Goal: Task Accomplishment & Management: Manage account settings

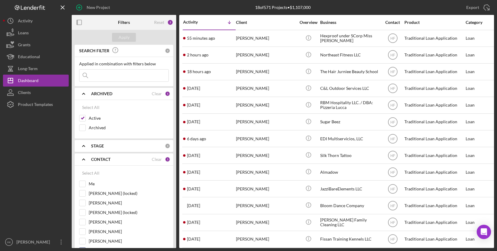
scroll to position [106, 0]
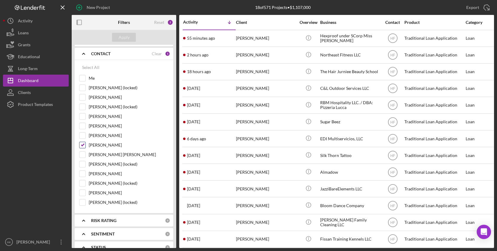
click at [107, 144] on label "[PERSON_NAME]" at bounding box center [129, 145] width 80 height 6
click at [85, 144] on input "[PERSON_NAME]" at bounding box center [82, 145] width 6 height 6
checkbox input "false"
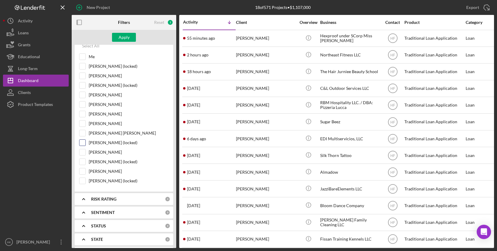
scroll to position [127, 0]
click at [113, 101] on label "[PERSON_NAME]" at bounding box center [129, 104] width 80 height 6
click at [85, 101] on input "[PERSON_NAME]" at bounding box center [82, 104] width 6 height 6
checkbox input "true"
click at [127, 38] on div "Apply" at bounding box center [123, 37] width 11 height 9
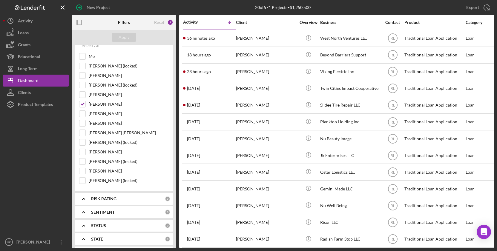
scroll to position [0, 0]
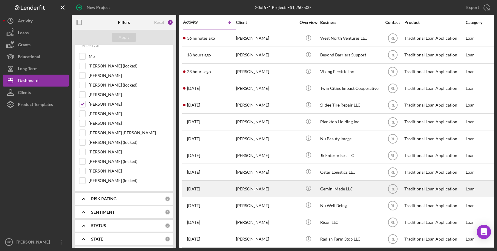
click at [249, 189] on div "[PERSON_NAME]" at bounding box center [266, 189] width 60 height 16
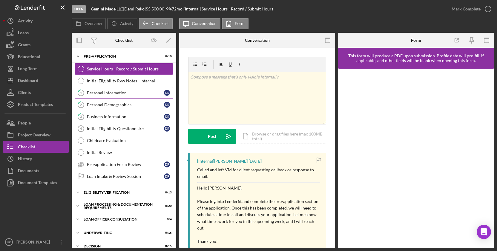
click at [141, 90] on link "1 Personal Information D R" at bounding box center [124, 93] width 98 height 12
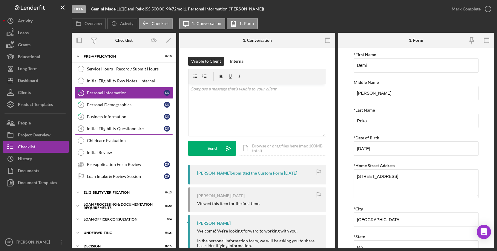
click at [136, 128] on div "Initial Eligibility Questionnaire" at bounding box center [125, 128] width 77 height 5
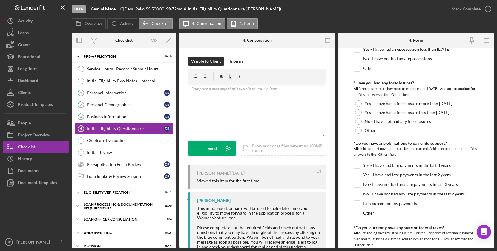
scroll to position [354, 0]
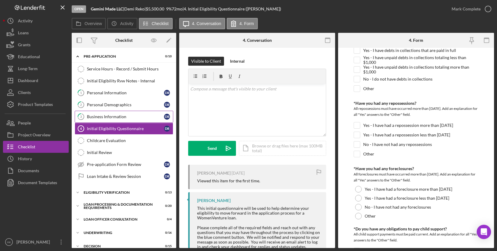
click at [154, 115] on div "Business Information" at bounding box center [125, 116] width 77 height 5
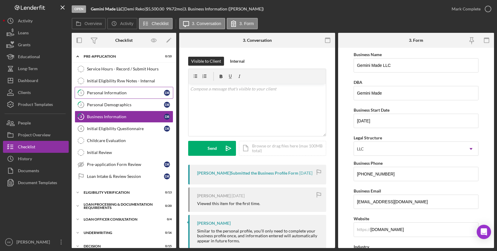
click at [143, 95] on link "1 Personal Information D R" at bounding box center [124, 93] width 98 height 12
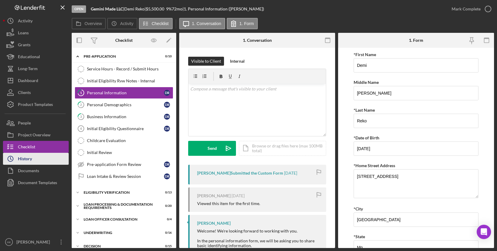
click at [20, 156] on div "History" at bounding box center [25, 159] width 14 height 13
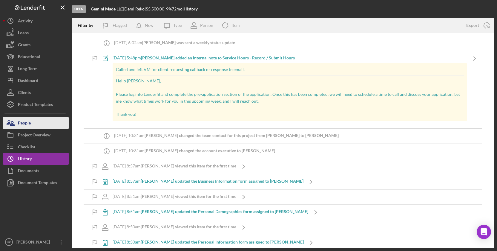
click at [34, 125] on button "People" at bounding box center [36, 123] width 66 height 12
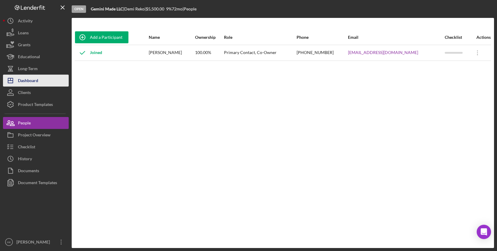
click at [39, 83] on button "Icon/Dashboard Dashboard" at bounding box center [36, 81] width 66 height 12
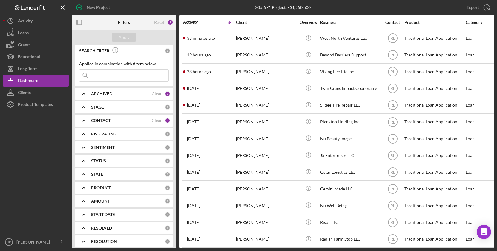
click at [116, 119] on div "CONTACT" at bounding box center [121, 120] width 61 height 5
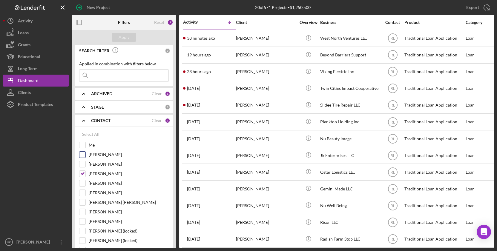
click at [85, 154] on div at bounding box center [82, 154] width 7 height 7
click at [81, 157] on input "[PERSON_NAME]" at bounding box center [82, 155] width 6 height 6
checkbox input "true"
click at [84, 177] on div at bounding box center [82, 173] width 7 height 7
click at [82, 172] on input "[PERSON_NAME]" at bounding box center [82, 174] width 6 height 6
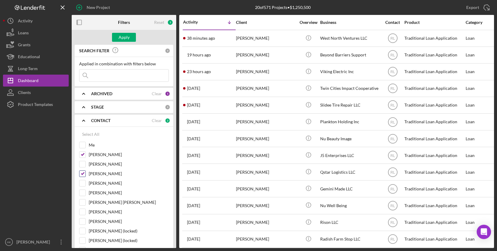
checkbox input "false"
click at [116, 37] on button "Apply" at bounding box center [124, 37] width 24 height 9
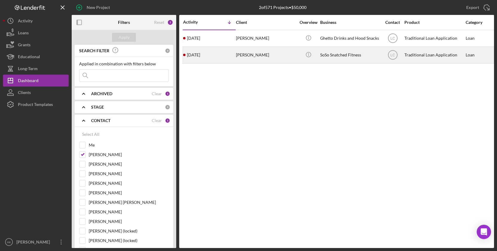
click at [284, 61] on div "[PERSON_NAME]" at bounding box center [266, 55] width 60 height 16
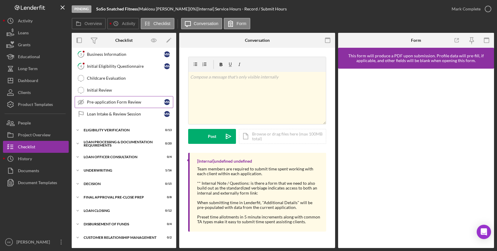
scroll to position [75, 0]
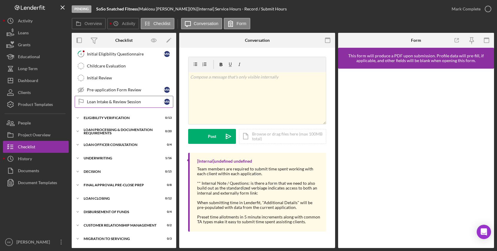
click at [113, 102] on div "Loan Intake & Review Session" at bounding box center [125, 101] width 77 height 5
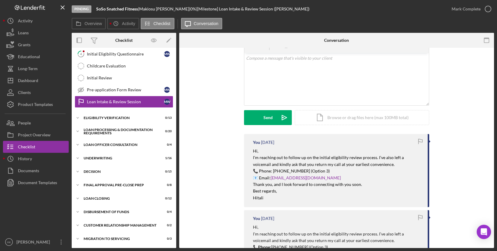
scroll to position [30, 0]
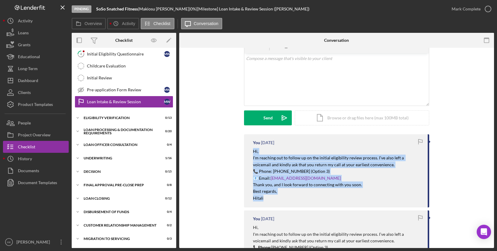
drag, startPoint x: 269, startPoint y: 202, endPoint x: 252, endPoint y: 149, distance: 55.8
click at [252, 149] on div "You [DATE] Hi, I'm reaching out to follow up on the initial eligibility review …" at bounding box center [336, 170] width 185 height 73
copy div "Hi, I'm reaching out to follow up on the initial eligibility review process. I’…"
click at [44, 89] on button "Clients" at bounding box center [36, 93] width 66 height 12
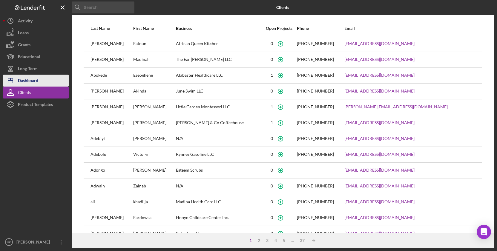
click at [39, 84] on button "Icon/Dashboard Dashboard" at bounding box center [36, 81] width 66 height 12
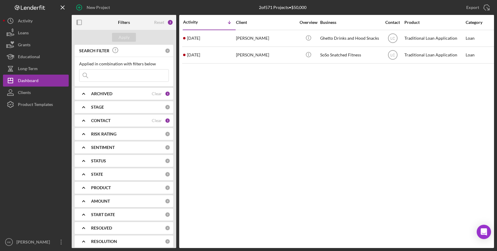
click at [113, 125] on div "CONTACT Clear 1" at bounding box center [130, 121] width 79 height 12
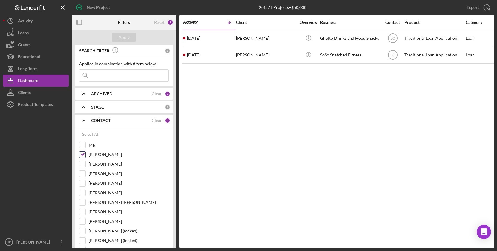
click at [82, 155] on input "[PERSON_NAME]" at bounding box center [82, 155] width 6 height 6
checkbox input "false"
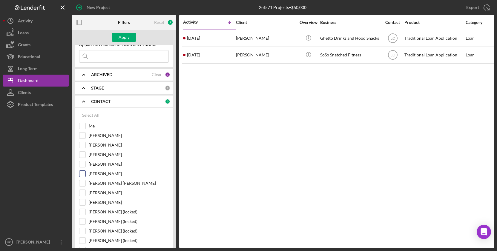
scroll to position [31, 0]
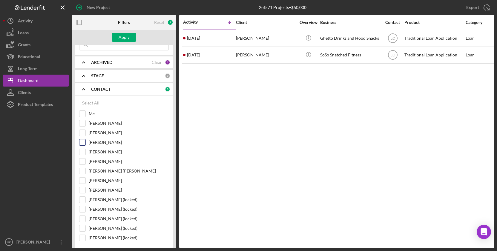
click at [84, 144] on input "[PERSON_NAME]" at bounding box center [82, 142] width 6 height 6
checkbox input "true"
click at [131, 36] on button "Apply" at bounding box center [124, 37] width 24 height 9
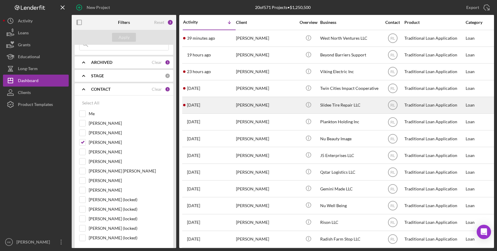
scroll to position [11, 0]
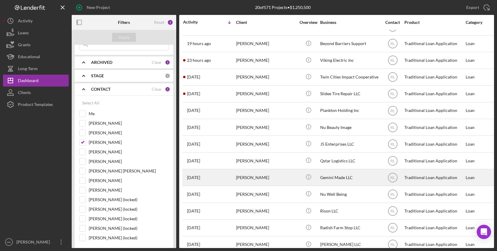
click at [251, 175] on div "[PERSON_NAME]" at bounding box center [266, 178] width 60 height 16
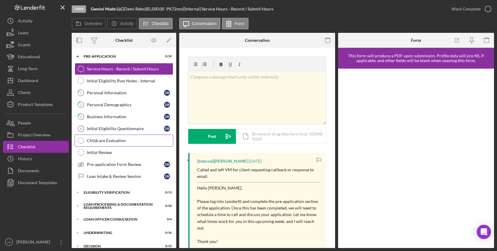
click at [127, 143] on div "Childcare Evaluation" at bounding box center [130, 140] width 86 height 5
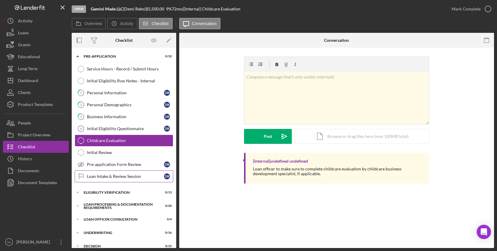
click at [130, 171] on link "Loan Intake & Review Session Loan Intake & Review Session D R" at bounding box center [124, 176] width 98 height 12
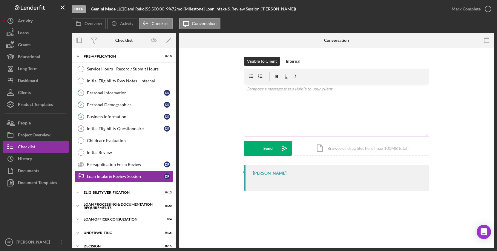
click at [281, 96] on div "v Color teal Color pink Remove color Add row above Add row below Add column bef…" at bounding box center [336, 110] width 184 height 52
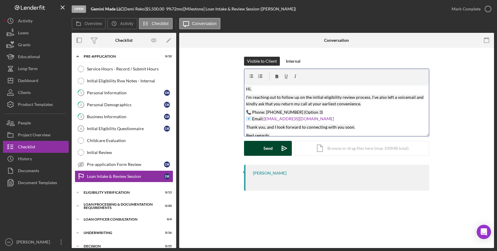
click at [269, 151] on div "Send" at bounding box center [267, 148] width 9 height 15
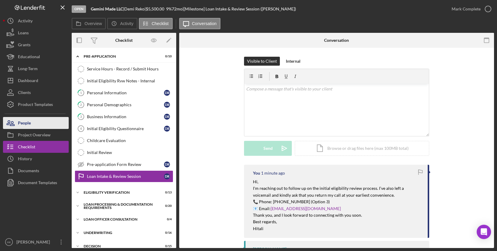
click at [39, 123] on button "People" at bounding box center [36, 123] width 66 height 12
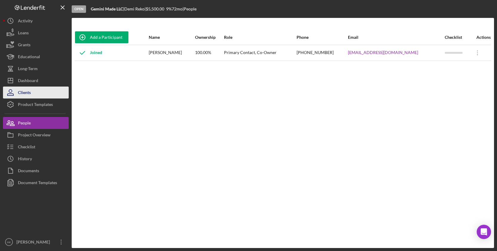
click at [36, 90] on button "Clients" at bounding box center [36, 93] width 66 height 12
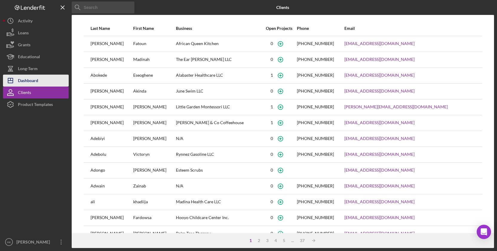
click at [38, 80] on button "Icon/Dashboard Dashboard" at bounding box center [36, 81] width 66 height 12
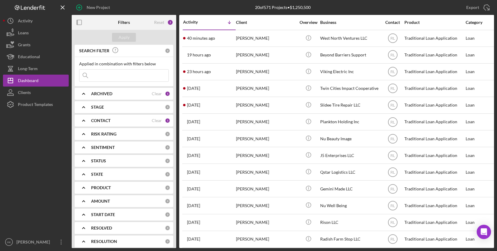
click at [130, 122] on div "CONTACT" at bounding box center [121, 120] width 61 height 5
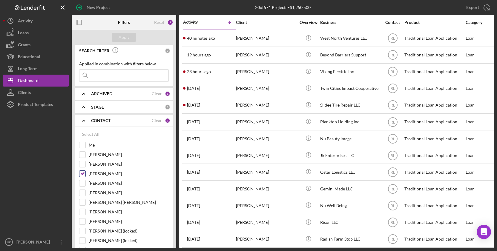
click at [82, 172] on input "[PERSON_NAME]" at bounding box center [82, 174] width 6 height 6
checkbox input "false"
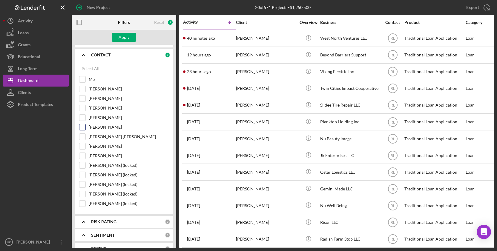
scroll to position [62, 0]
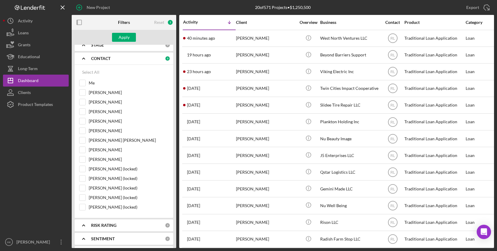
click at [78, 77] on div "Select All Me [PERSON_NAME] [PERSON_NAME] [PERSON_NAME] [PERSON_NAME] [PERSON_N…" at bounding box center [124, 141] width 98 height 153
click at [84, 81] on input "Me" at bounding box center [82, 83] width 6 height 6
checkbox input "true"
click at [119, 34] on div "Apply" at bounding box center [123, 37] width 11 height 9
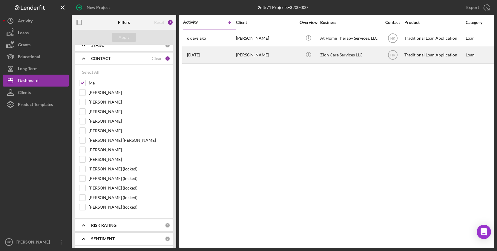
click at [349, 56] on div "Zion Care Services LLC" at bounding box center [350, 55] width 60 height 16
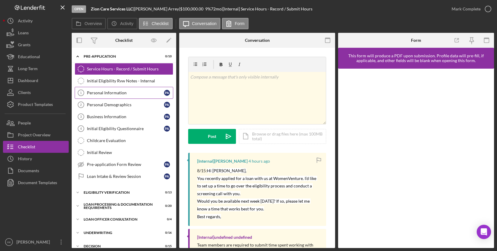
click at [122, 91] on div "Personal Information" at bounding box center [125, 92] width 77 height 5
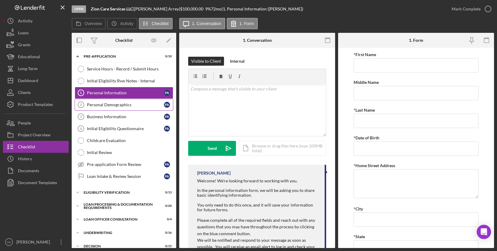
click at [117, 108] on link "Personal Demographics 2 Personal Demographics P A" at bounding box center [124, 105] width 98 height 12
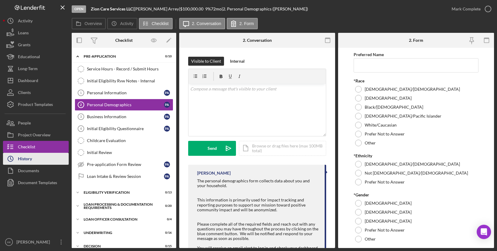
click at [49, 155] on button "Icon/History History" at bounding box center [36, 159] width 66 height 12
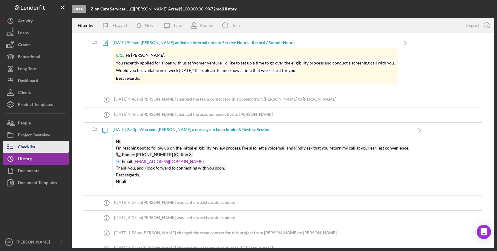
click at [47, 148] on button "Checklist" at bounding box center [36, 147] width 66 height 12
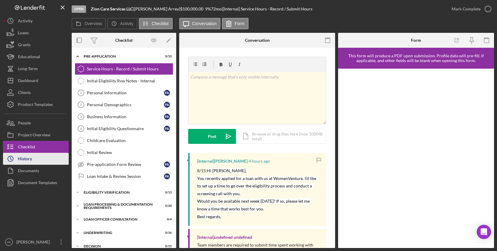
click at [44, 160] on button "Icon/History History" at bounding box center [36, 159] width 66 height 12
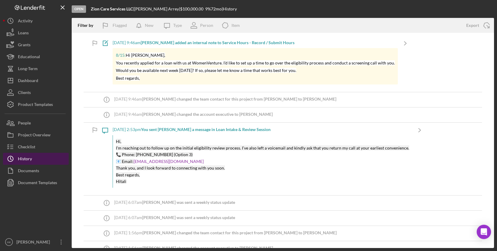
click at [36, 158] on button "Icon/History History" at bounding box center [36, 159] width 66 height 12
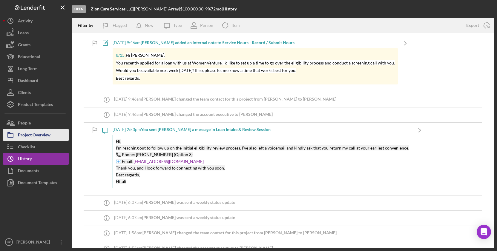
click at [52, 136] on button "Project Overview" at bounding box center [36, 135] width 66 height 12
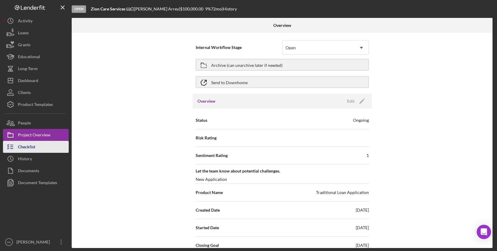
click at [38, 152] on button "Checklist" at bounding box center [36, 147] width 66 height 12
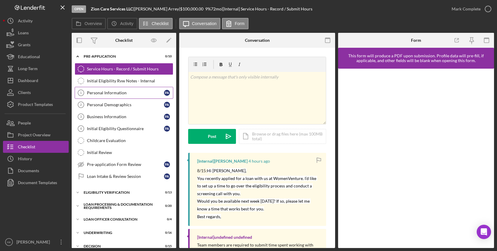
click at [126, 93] on div "Personal Information" at bounding box center [125, 92] width 77 height 5
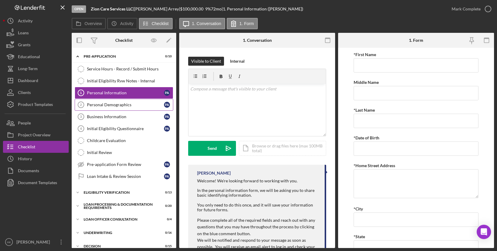
click at [124, 104] on div "Personal Demographics" at bounding box center [125, 104] width 77 height 5
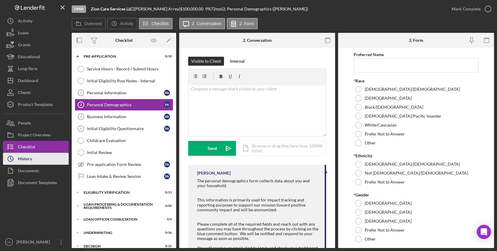
click at [60, 161] on button "Icon/History History" at bounding box center [36, 159] width 66 height 12
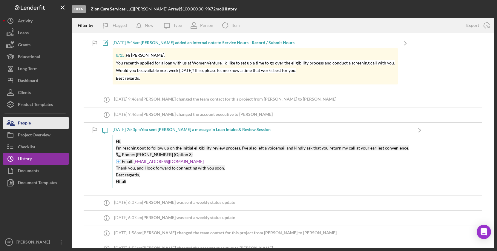
click at [45, 121] on button "People" at bounding box center [36, 123] width 66 height 12
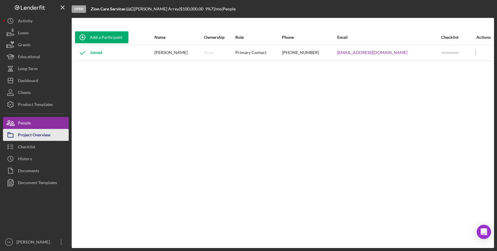
click at [41, 135] on div "Project Overview" at bounding box center [34, 135] width 33 height 13
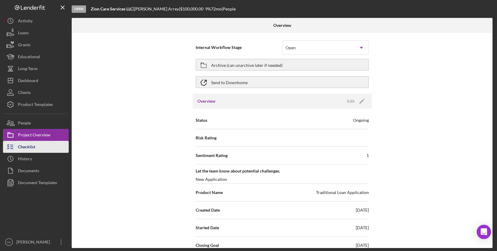
click at [44, 148] on button "Checklist" at bounding box center [36, 147] width 66 height 12
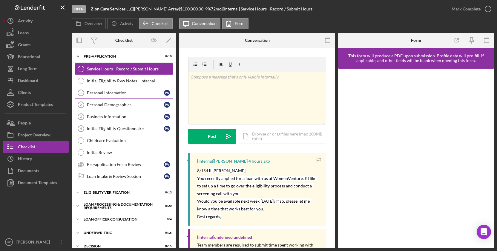
click at [117, 97] on link "Personal Information 1 Personal Information P A" at bounding box center [124, 93] width 98 height 12
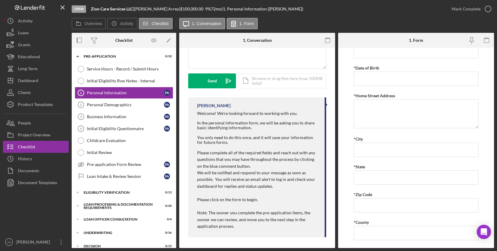
scroll to position [67, 0]
click at [139, 106] on div "Personal Demographics" at bounding box center [125, 104] width 77 height 5
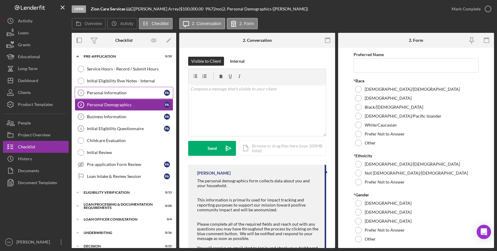
click at [140, 98] on link "Personal Information 1 Personal Information P A" at bounding box center [124, 93] width 98 height 12
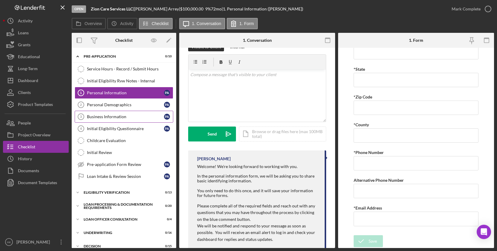
scroll to position [0, 0]
click at [296, 1] on div "Open Zion Care Services LLC | [PERSON_NAME] | $100,000.00 9 % 72 mo | 1. Person…" at bounding box center [259, 9] width 374 height 18
click at [221, 93] on div "v Color teal Color pink Remove color Add row above Add row below Add column bef…" at bounding box center [256, 96] width 137 height 52
click at [474, 1] on div "Mark Complete" at bounding box center [469, 9] width 48 height 18
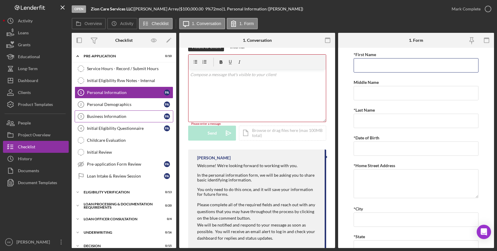
scroll to position [0, 0]
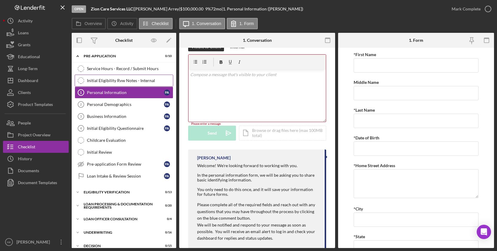
click at [126, 75] on link "Initial Eligibility Rvw Notes - Internal Initial Eligibility Rvw Notes - Intern…" at bounding box center [124, 81] width 98 height 12
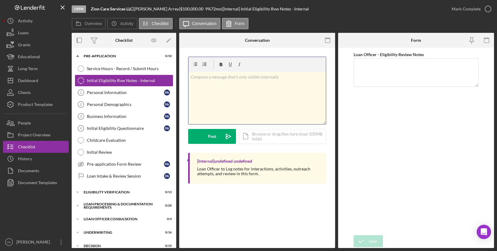
click at [239, 99] on div "v Color teal Color pink Remove color Add row above Add row below Add column bef…" at bounding box center [256, 98] width 137 height 52
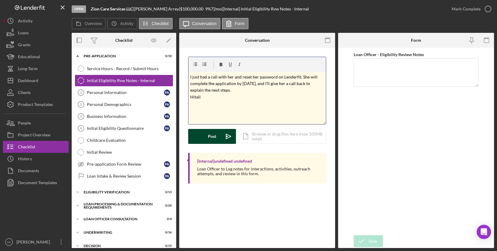
click at [223, 143] on icon "Icon/icon-invite-send" at bounding box center [228, 136] width 15 height 15
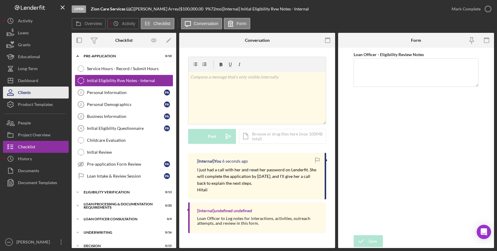
click at [21, 93] on div "Clients" at bounding box center [24, 93] width 13 height 13
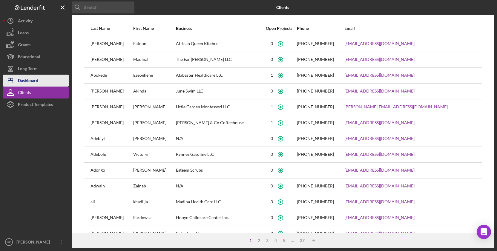
click at [38, 78] on button "Icon/Dashboard Dashboard" at bounding box center [36, 81] width 66 height 12
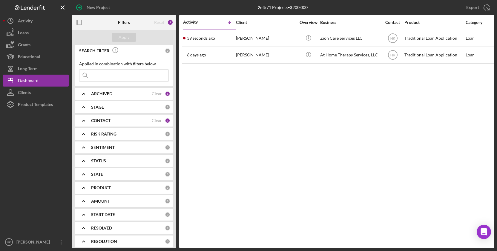
click at [124, 79] on input at bounding box center [123, 76] width 89 height 12
type input "b"
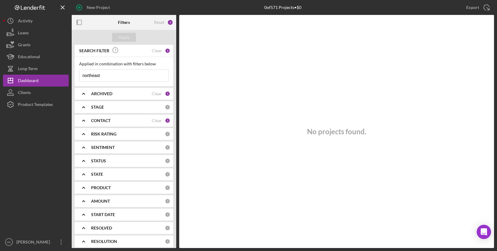
type input "northeast"
click at [127, 91] on div "ARCHIVED Clear 1" at bounding box center [130, 94] width 79 height 12
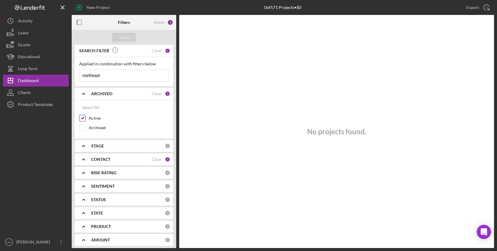
click at [85, 117] on input "Active" at bounding box center [82, 118] width 6 height 6
checkbox input "false"
click at [112, 73] on input "northeast" at bounding box center [123, 76] width 89 height 12
click at [117, 38] on button "Apply" at bounding box center [124, 37] width 24 height 9
click at [120, 166] on div "SEARCH FILTER Clear 1 Applied in combination with filters below northeast Icon/…" at bounding box center [124, 146] width 104 height 203
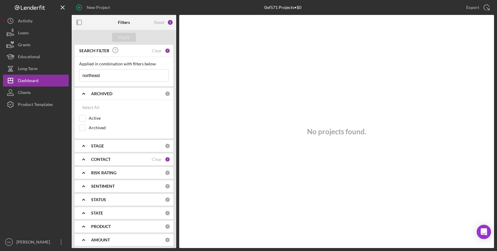
click at [113, 153] on div "CONTACT Clear 1" at bounding box center [130, 159] width 79 height 12
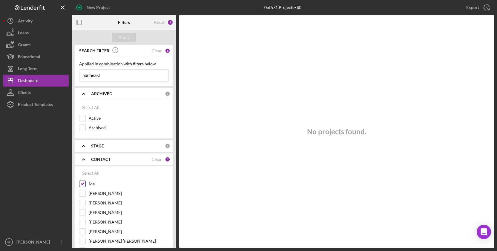
click at [84, 182] on input "Me" at bounding box center [82, 184] width 6 height 6
checkbox input "false"
click at [121, 40] on div "Apply" at bounding box center [123, 37] width 11 height 9
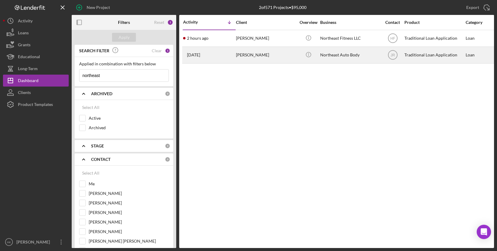
click at [345, 56] on div "Northeast Auto Body" at bounding box center [350, 55] width 60 height 16
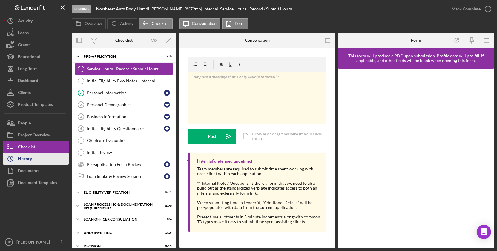
click at [44, 160] on button "Icon/History History" at bounding box center [36, 159] width 66 height 12
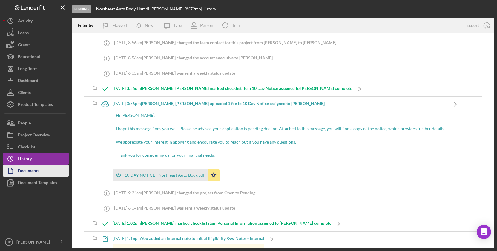
click at [21, 166] on div "Documents" at bounding box center [28, 171] width 21 height 13
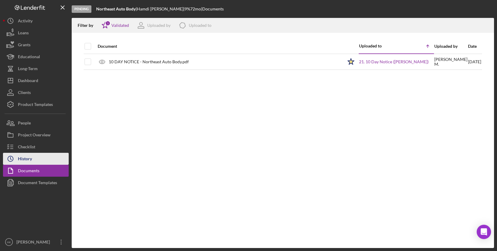
click at [22, 159] on div "History" at bounding box center [25, 159] width 14 height 13
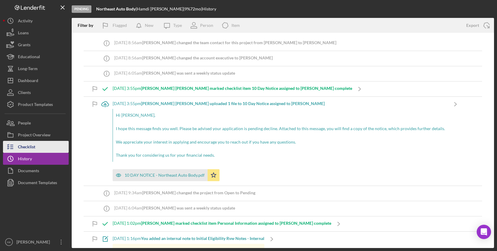
click at [24, 149] on div "Checklist" at bounding box center [26, 147] width 17 height 13
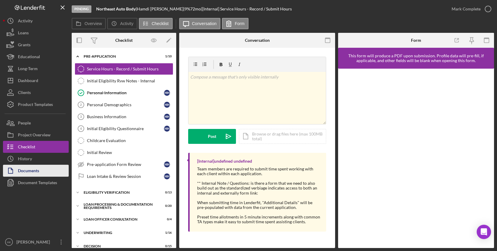
click at [27, 167] on div "Documents" at bounding box center [28, 171] width 21 height 13
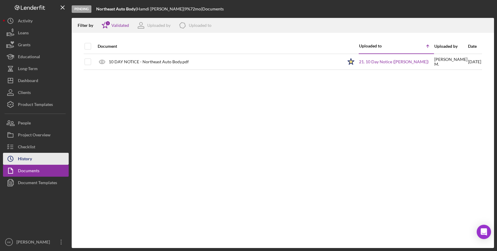
click at [22, 157] on div "History" at bounding box center [25, 159] width 14 height 13
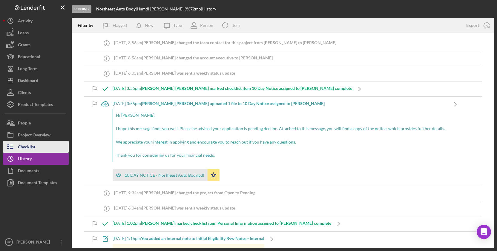
click at [21, 150] on div "Checklist" at bounding box center [26, 147] width 17 height 13
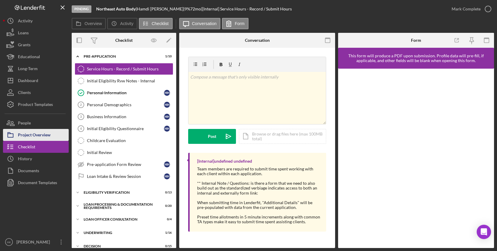
click at [29, 133] on div "Project Overview" at bounding box center [34, 135] width 33 height 13
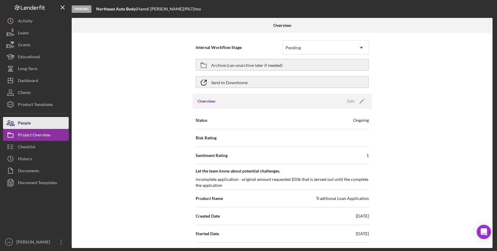
click at [28, 122] on div "People" at bounding box center [24, 123] width 13 height 13
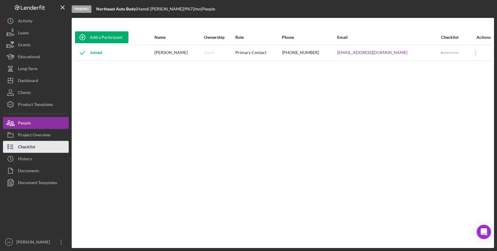
click at [11, 151] on icon "button" at bounding box center [10, 146] width 15 height 15
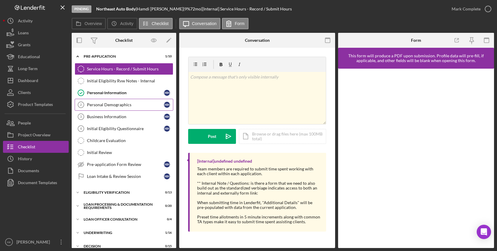
click at [124, 101] on link "Personal Demographics 2 Personal Demographics H H" at bounding box center [124, 105] width 98 height 12
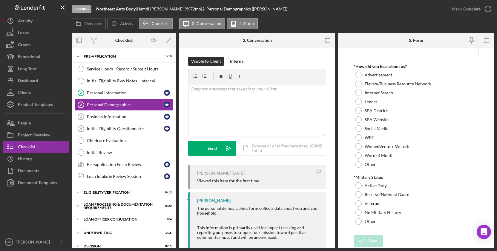
scroll to position [590, 0]
drag, startPoint x: 170, startPoint y: 9, endPoint x: 98, endPoint y: 8, distance: 71.9
click at [98, 8] on div "Northeast Auto Body | [PERSON_NAME] | 9 % 72 mo | 2. Personal Demographics ([PE…" at bounding box center [191, 9] width 191 height 5
copy div "Northeast Auto Body | [PERSON_NAME]"
click at [98, 8] on b "Northeast Auto Body" at bounding box center [115, 8] width 39 height 5
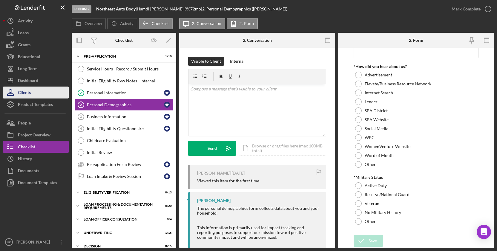
click at [35, 90] on button "Clients" at bounding box center [36, 93] width 66 height 12
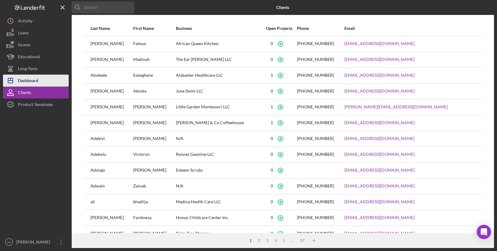
click at [34, 82] on div "Dashboard" at bounding box center [28, 81] width 20 height 13
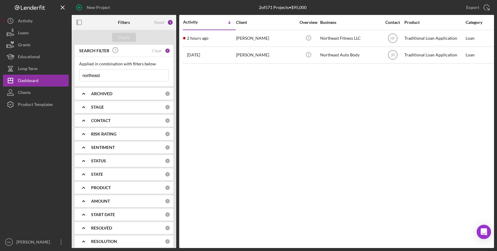
click at [109, 124] on div "CONTACT 0" at bounding box center [130, 121] width 79 height 12
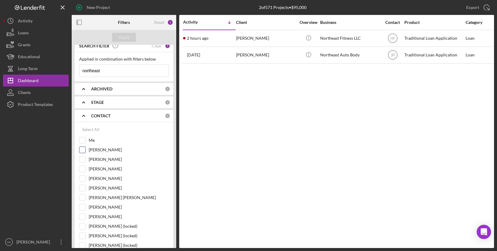
scroll to position [5, 0]
click at [84, 167] on input "[PERSON_NAME]" at bounding box center [82, 168] width 6 height 6
checkbox input "true"
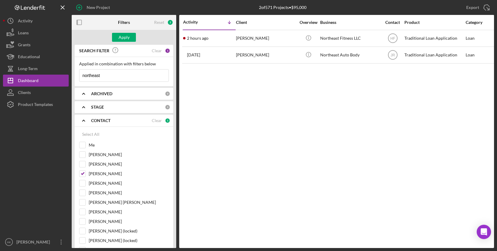
scroll to position [0, 0]
drag, startPoint x: 121, startPoint y: 70, endPoint x: 117, endPoint y: 77, distance: 8.3
click at [117, 77] on input "northeast" at bounding box center [123, 76] width 89 height 12
click at [125, 34] on div "Apply" at bounding box center [123, 37] width 11 height 9
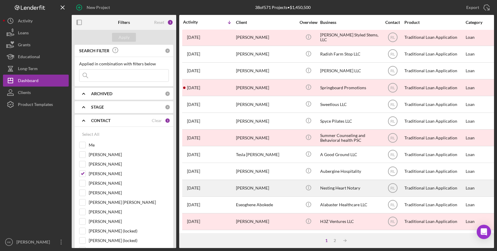
scroll to position [218, 0]
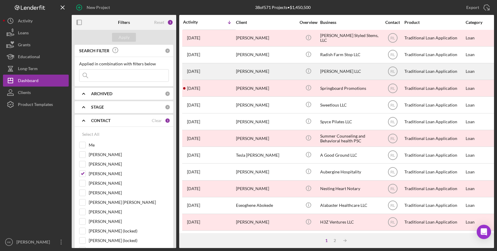
click at [337, 68] on div "[PERSON_NAME] LLC" at bounding box center [350, 72] width 60 height 16
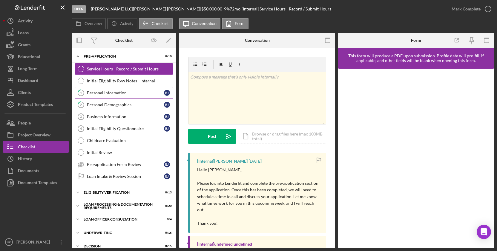
click at [119, 94] on div "Personal Information" at bounding box center [125, 92] width 77 height 5
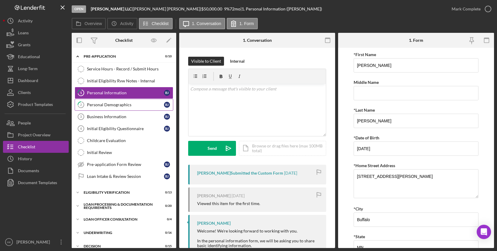
click at [119, 103] on div "Personal Demographics" at bounding box center [125, 104] width 77 height 5
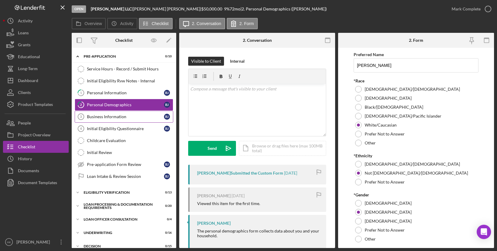
click at [117, 119] on div "Business Information" at bounding box center [125, 116] width 77 height 5
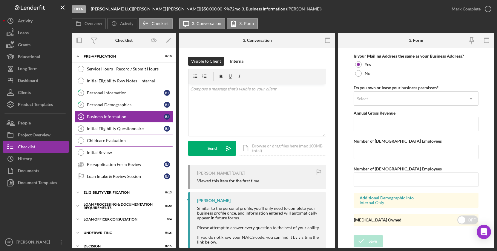
scroll to position [464, 0]
click at [113, 128] on div "Initial Eligibility Questionnaire" at bounding box center [125, 128] width 77 height 5
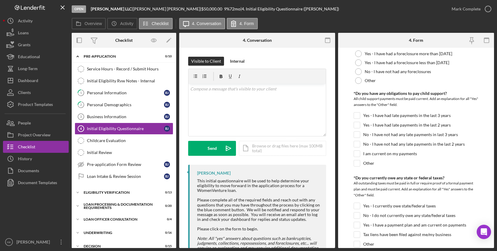
scroll to position [737, 0]
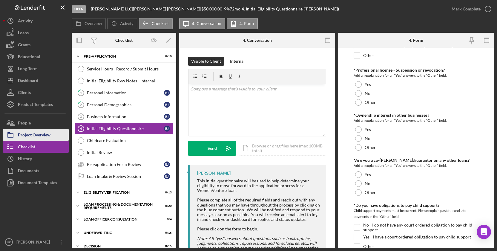
click at [39, 131] on div "Project Overview" at bounding box center [34, 135] width 33 height 13
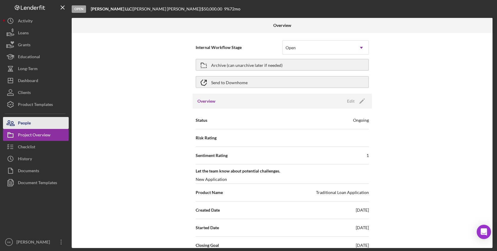
click at [46, 122] on button "People" at bounding box center [36, 123] width 66 height 12
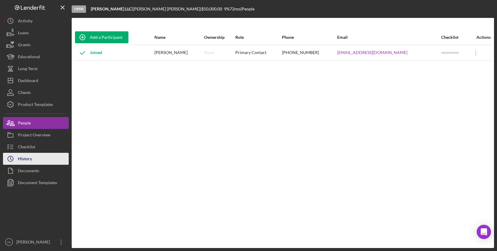
click at [48, 155] on button "Icon/History History" at bounding box center [36, 159] width 66 height 12
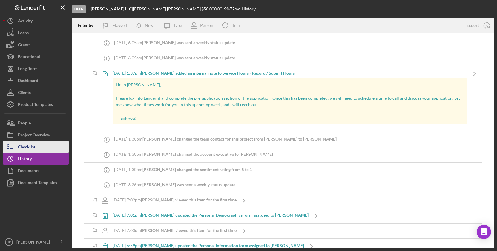
click at [44, 142] on button "Checklist" at bounding box center [36, 147] width 66 height 12
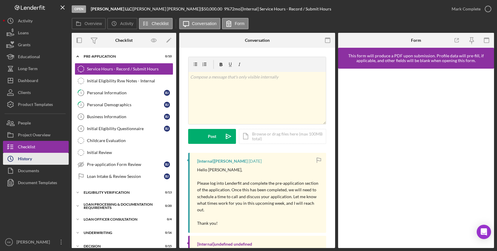
click at [44, 155] on button "Icon/History History" at bounding box center [36, 159] width 66 height 12
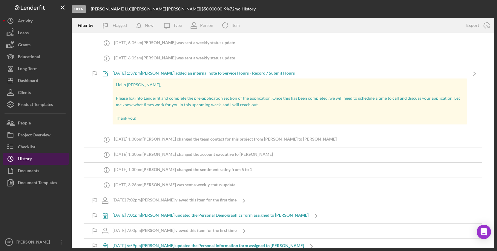
click at [44, 155] on button "Icon/History History" at bounding box center [36, 159] width 66 height 12
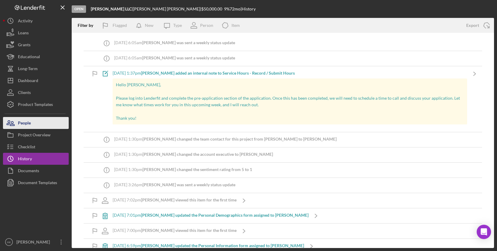
click at [46, 126] on button "People" at bounding box center [36, 123] width 66 height 12
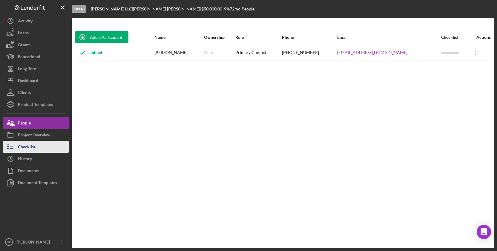
click at [29, 145] on div "Checklist" at bounding box center [26, 147] width 17 height 13
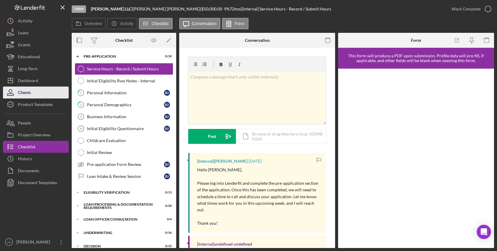
click at [39, 88] on button "Clients" at bounding box center [36, 93] width 66 height 12
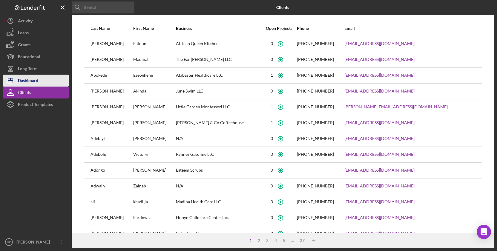
click at [36, 81] on div "Dashboard" at bounding box center [28, 81] width 20 height 13
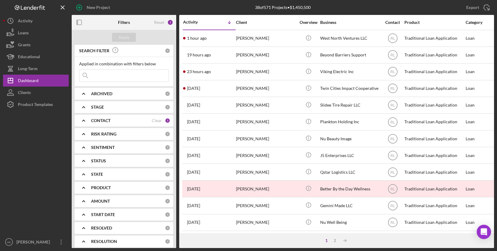
click at [121, 123] on div "CONTACT Clear 1" at bounding box center [130, 120] width 79 height 5
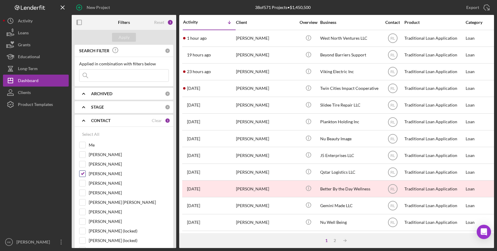
click at [84, 171] on input "[PERSON_NAME]" at bounding box center [82, 174] width 6 height 6
checkbox input "false"
click at [82, 144] on input "Me" at bounding box center [82, 145] width 6 height 6
click at [126, 37] on div "Apply" at bounding box center [123, 37] width 11 height 9
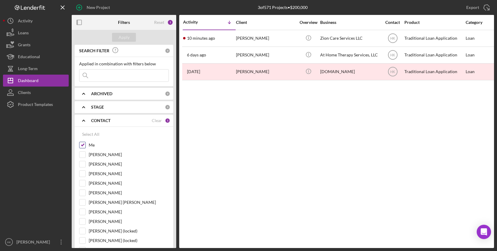
click at [81, 144] on input "Me" at bounding box center [82, 145] width 6 height 6
checkbox input "false"
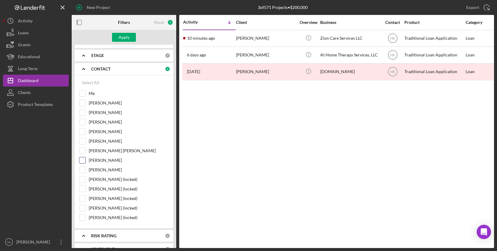
scroll to position [49, 0]
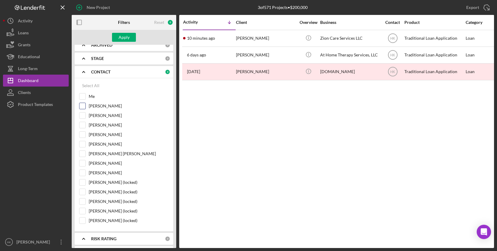
click at [83, 106] on input "[PERSON_NAME]" at bounding box center [82, 106] width 6 height 6
checkbox input "true"
click at [113, 37] on button "Apply" at bounding box center [124, 37] width 24 height 9
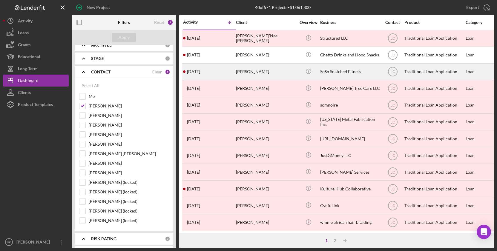
click at [255, 77] on div "[PERSON_NAME]" at bounding box center [266, 72] width 60 height 16
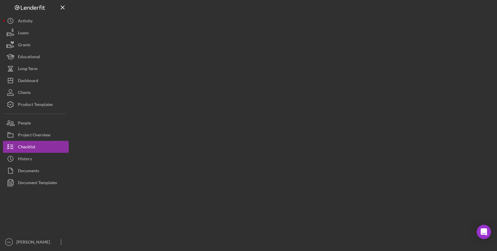
click at [255, 77] on div at bounding box center [283, 124] width 422 height 248
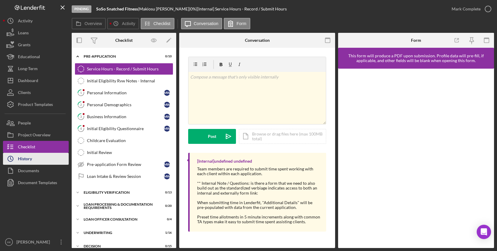
click at [41, 156] on button "Icon/History History" at bounding box center [36, 159] width 66 height 12
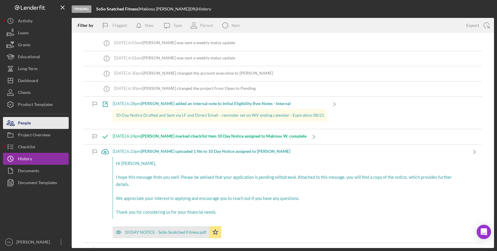
click at [43, 127] on button "People" at bounding box center [36, 123] width 66 height 12
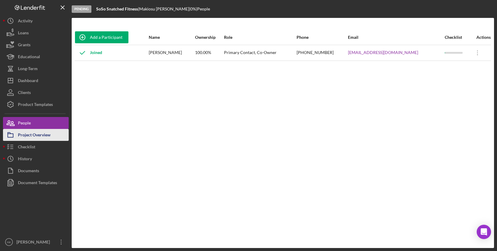
click at [43, 138] on div "Project Overview" at bounding box center [34, 135] width 33 height 13
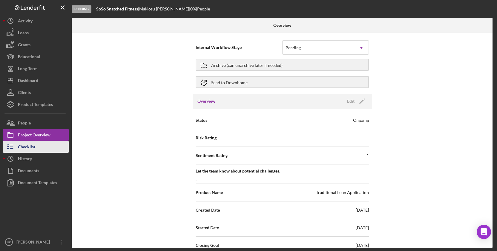
click at [41, 147] on button "Checklist" at bounding box center [36, 147] width 66 height 12
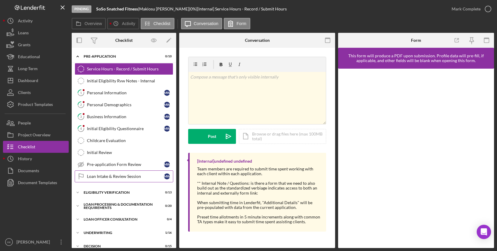
click at [115, 172] on link "Loan Intake & Review Session Loan Intake & Review Session M W" at bounding box center [124, 176] width 98 height 12
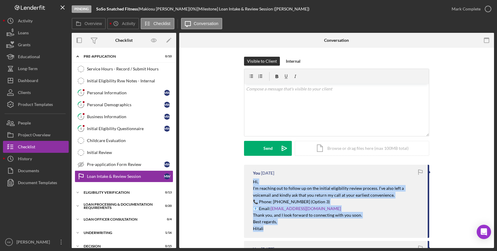
drag, startPoint x: 267, startPoint y: 227, endPoint x: 250, endPoint y: 184, distance: 46.5
click at [250, 184] on div "You [DATE] Hi, I'm reaching out to follow up on the initial eligibility review …" at bounding box center [336, 201] width 185 height 73
click at [33, 78] on div "Dashboard" at bounding box center [28, 81] width 20 height 13
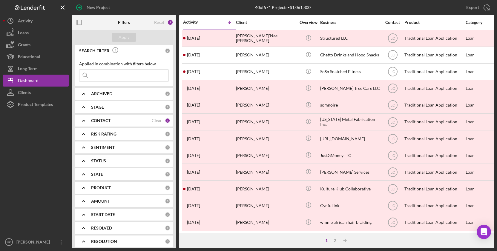
click at [122, 76] on input at bounding box center [123, 76] width 89 height 12
click at [16, 96] on icon "button" at bounding box center [10, 92] width 15 height 15
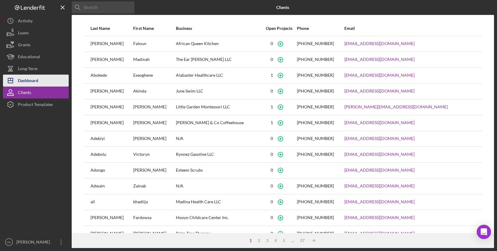
click at [31, 80] on div "Dashboard" at bounding box center [28, 81] width 20 height 13
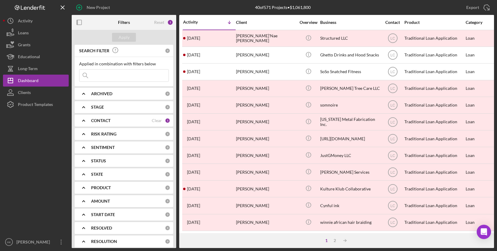
click at [124, 115] on div "CONTACT Clear 1" at bounding box center [130, 121] width 79 height 12
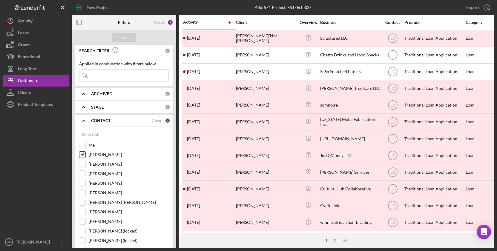
click at [85, 154] on input "[PERSON_NAME]" at bounding box center [82, 155] width 6 height 6
checkbox input "false"
click at [82, 173] on input "[PERSON_NAME]" at bounding box center [82, 174] width 6 height 6
checkbox input "true"
click at [124, 35] on div "Apply" at bounding box center [123, 37] width 11 height 9
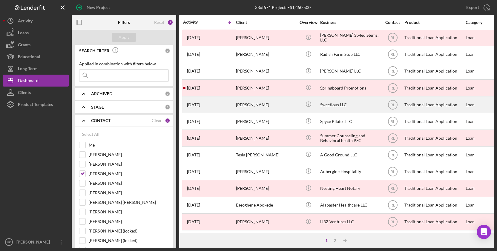
scroll to position [218, 0]
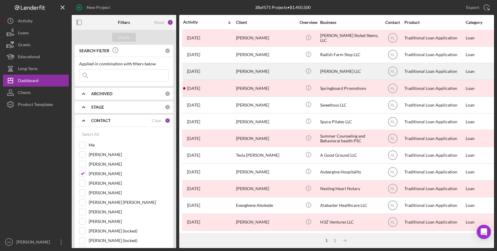
click at [334, 73] on div "[PERSON_NAME] LLC" at bounding box center [350, 72] width 60 height 16
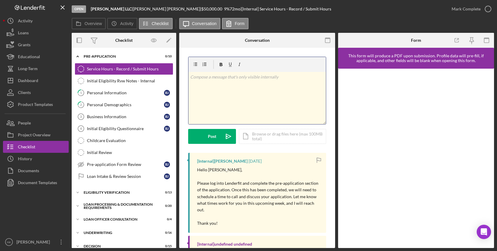
click at [262, 89] on div "v Color teal Color pink Remove color Add row above Add row below Add column bef…" at bounding box center [256, 98] width 137 height 52
click at [102, 172] on link "Loan Intake & Review Session Loan Intake & Review Session [PERSON_NAME]" at bounding box center [124, 176] width 98 height 12
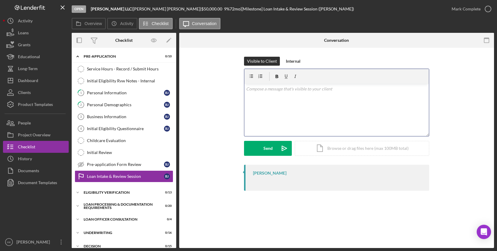
click at [278, 117] on div "v Color teal Color pink Remove color Add row above Add row below Add column bef…" at bounding box center [336, 110] width 184 height 52
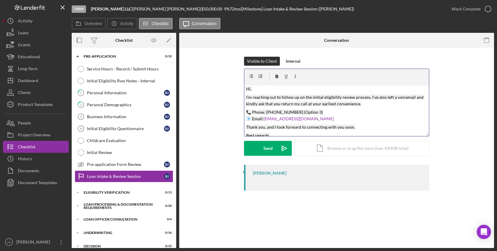
scroll to position [9, 0]
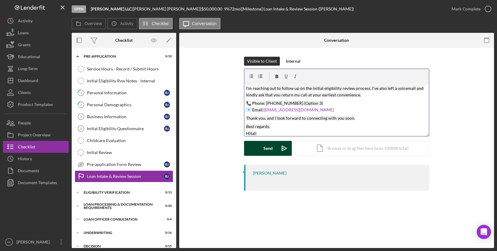
click at [267, 145] on div "Send" at bounding box center [267, 148] width 9 height 15
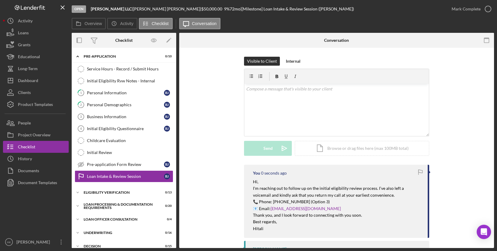
scroll to position [0, 0]
click at [44, 81] on button "Icon/Dashboard Dashboard" at bounding box center [36, 81] width 66 height 12
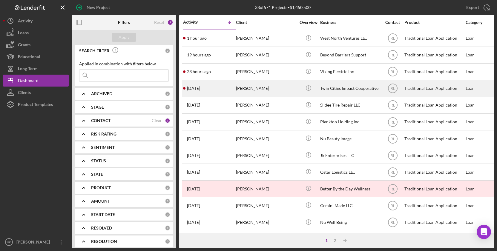
click at [292, 95] on div "[PERSON_NAME]" at bounding box center [266, 89] width 60 height 16
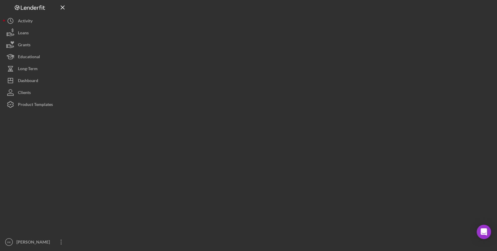
click at [292, 95] on div at bounding box center [283, 124] width 422 height 248
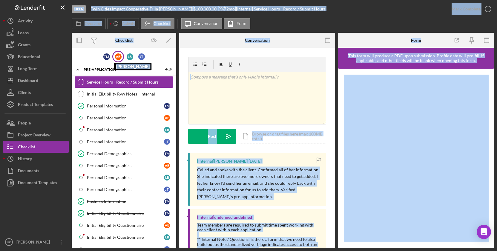
click at [118, 59] on div "A B" at bounding box center [118, 56] width 7 height 7
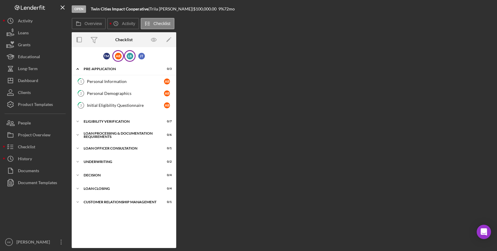
click at [127, 59] on div "L B" at bounding box center [130, 56] width 12 height 12
click at [142, 59] on div "[PERSON_NAME]" at bounding box center [141, 56] width 7 height 7
click at [142, 59] on div "[PERSON_NAME]" at bounding box center [141, 56] width 12 height 12
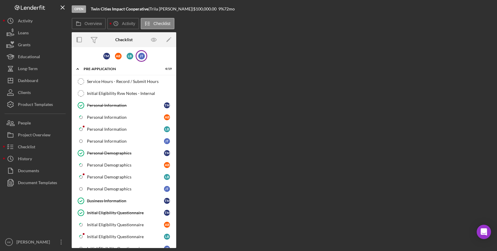
click at [142, 59] on div "[PERSON_NAME]" at bounding box center [141, 56] width 12 height 12
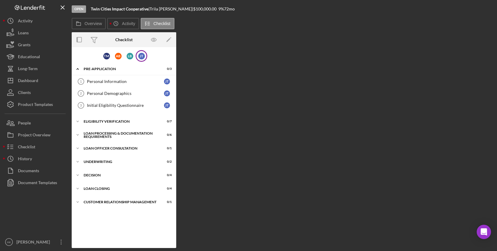
click at [142, 59] on div "[PERSON_NAME]" at bounding box center [141, 56] width 12 height 12
